Goal: Book appointment/travel/reservation

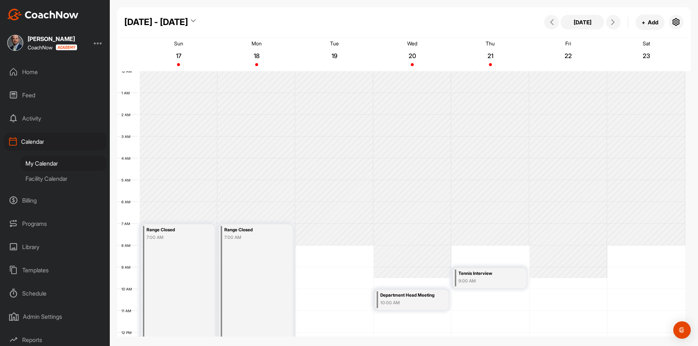
scroll to position [126, 0]
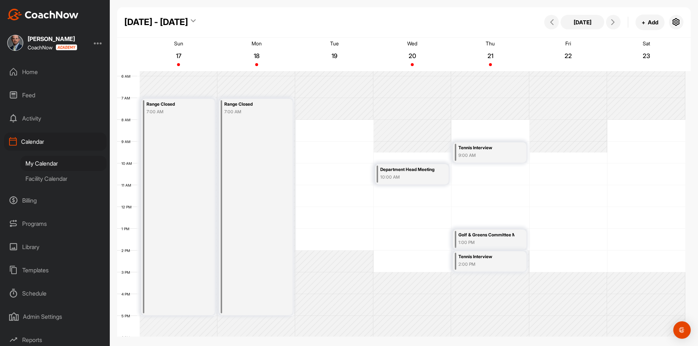
click at [540, 158] on div "12 AM 1 AM 2 AM 3 AM 4 AM 5 AM 6 AM 7 AM 8 AM 9 AM 10 AM 11 AM 12 PM 1 PM 2 PM …" at bounding box center [401, 207] width 568 height 523
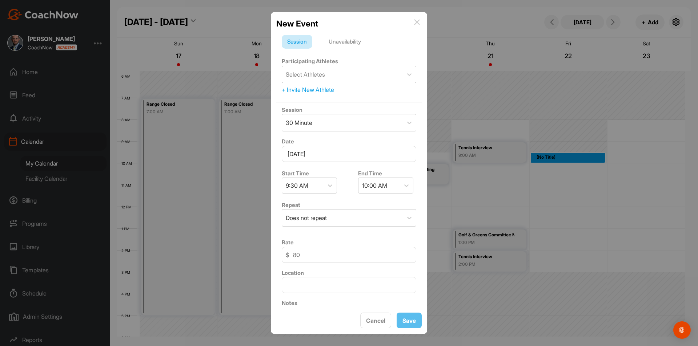
click at [357, 74] on div "Select Athletes" at bounding box center [342, 74] width 121 height 17
type input "[PERSON_NAME]"
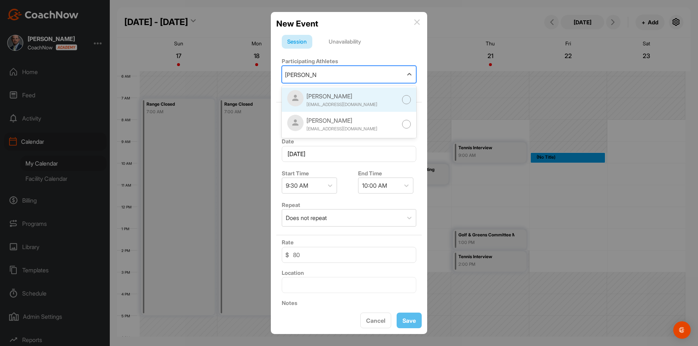
click at [402, 103] on div at bounding box center [406, 99] width 9 height 9
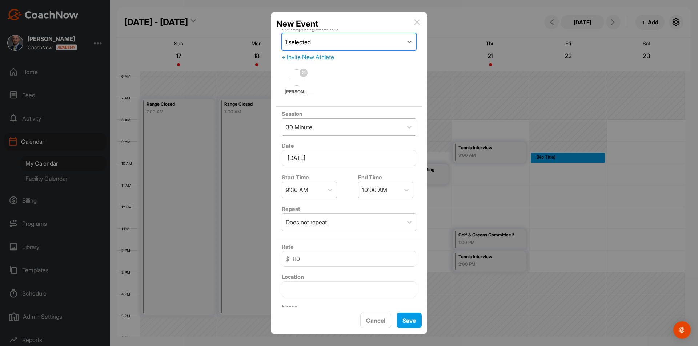
scroll to position [4, 0]
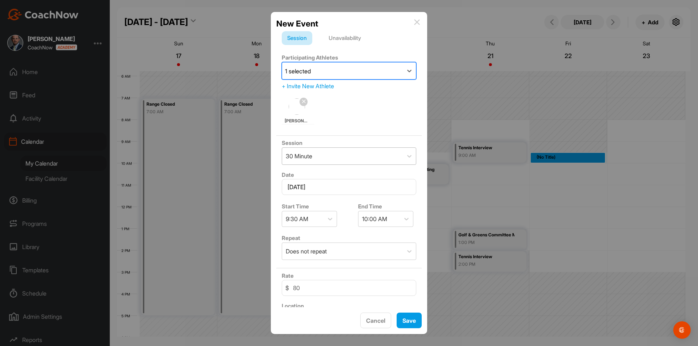
click at [355, 160] on div "30 Minute" at bounding box center [342, 156] width 121 height 17
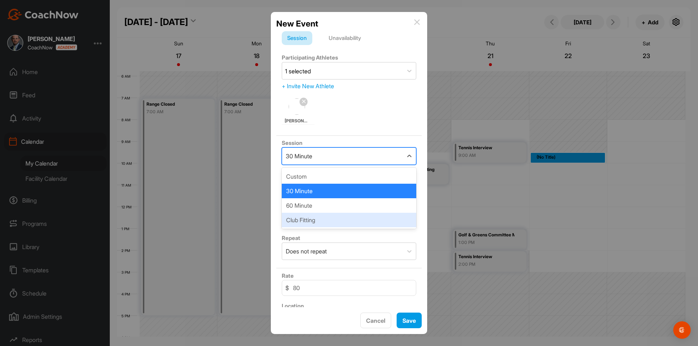
click at [359, 225] on div "Club Fitting" at bounding box center [349, 220] width 134 height 15
type input "0"
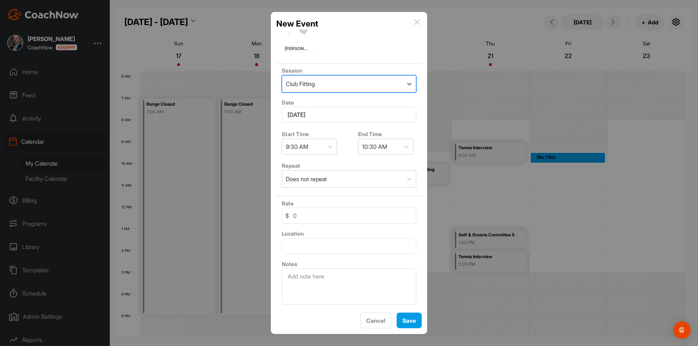
scroll to position [76, 0]
click at [407, 319] on button "Save" at bounding box center [408, 321] width 25 height 16
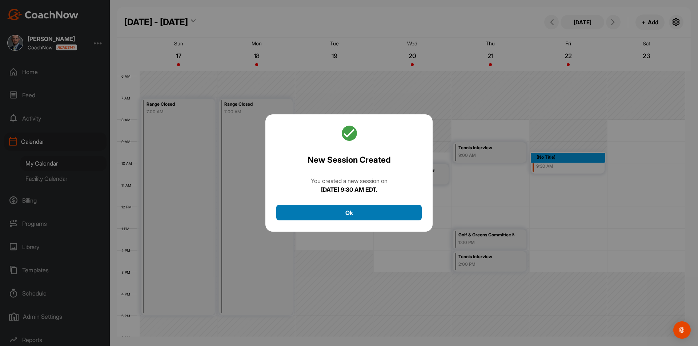
click at [382, 214] on button "Ok" at bounding box center [348, 213] width 145 height 16
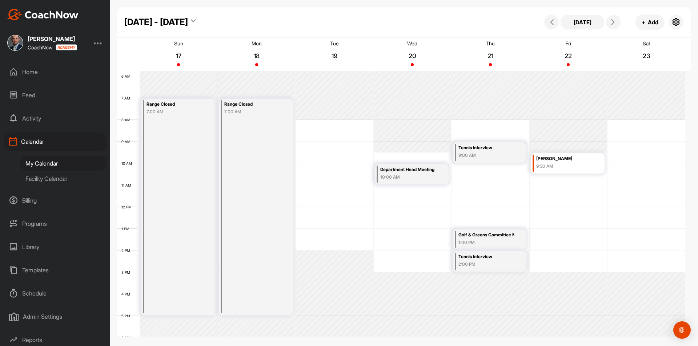
click at [570, 162] on div "[PERSON_NAME]" at bounding box center [564, 159] width 56 height 8
click at [602, 186] on icon at bounding box center [601, 186] width 8 height 8
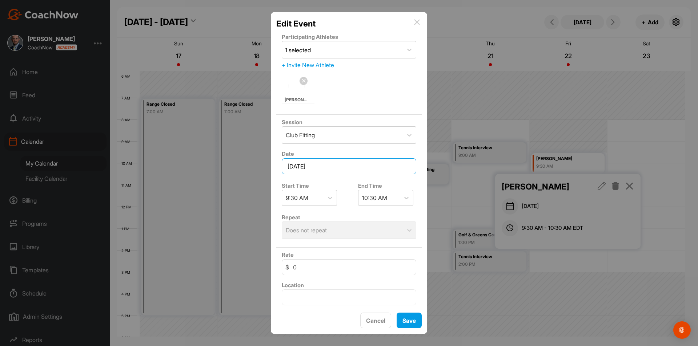
click at [350, 164] on input "[DATE]" at bounding box center [349, 166] width 134 height 16
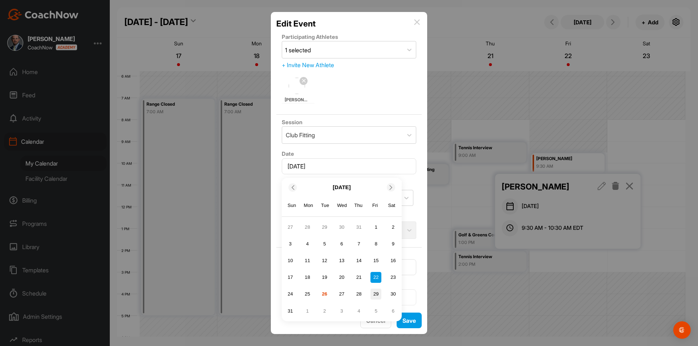
click at [374, 299] on div "29" at bounding box center [375, 294] width 11 height 11
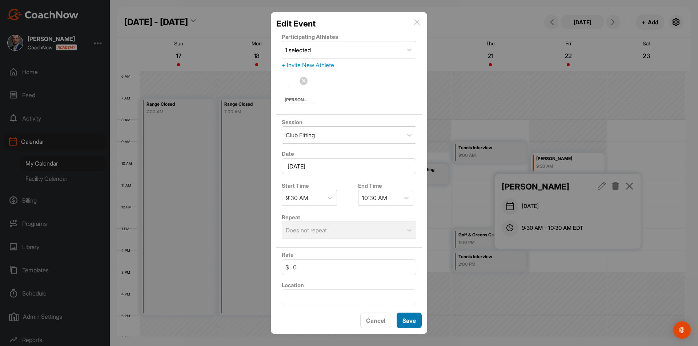
click at [411, 322] on button "Save" at bounding box center [408, 321] width 25 height 16
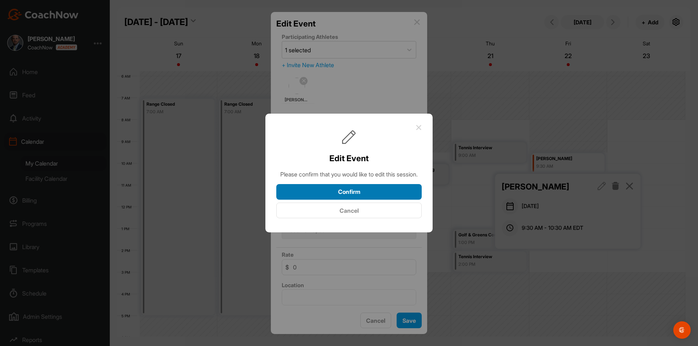
click at [392, 196] on button "Confirm" at bounding box center [348, 192] width 145 height 16
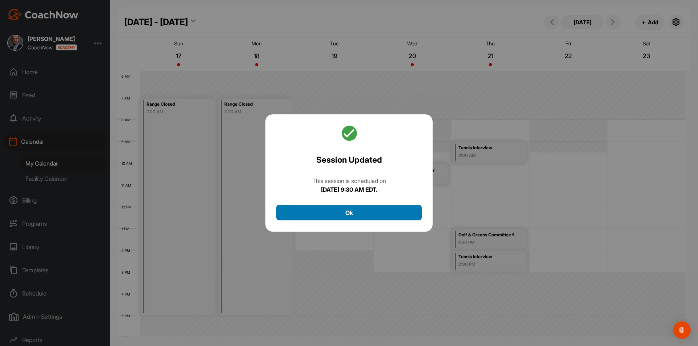
click at [405, 213] on button "Ok" at bounding box center [348, 213] width 145 height 16
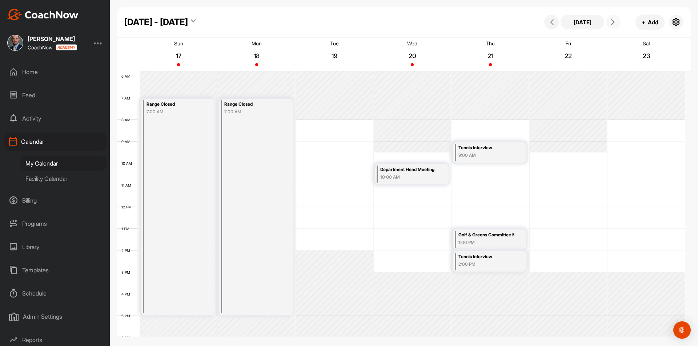
click at [612, 23] on icon at bounding box center [613, 22] width 6 height 6
